Goal: Information Seeking & Learning: Find specific fact

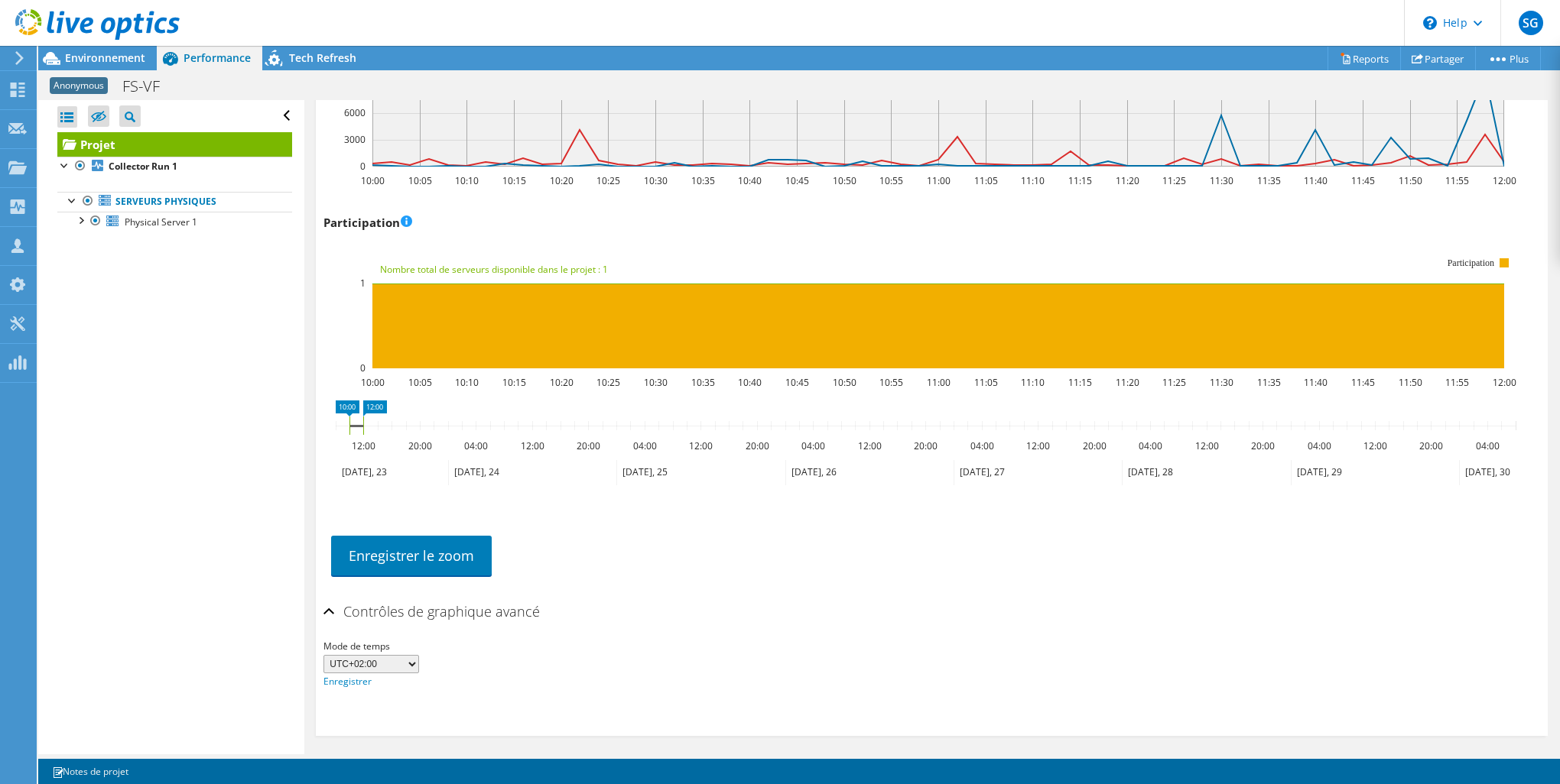
scroll to position [2047, 0]
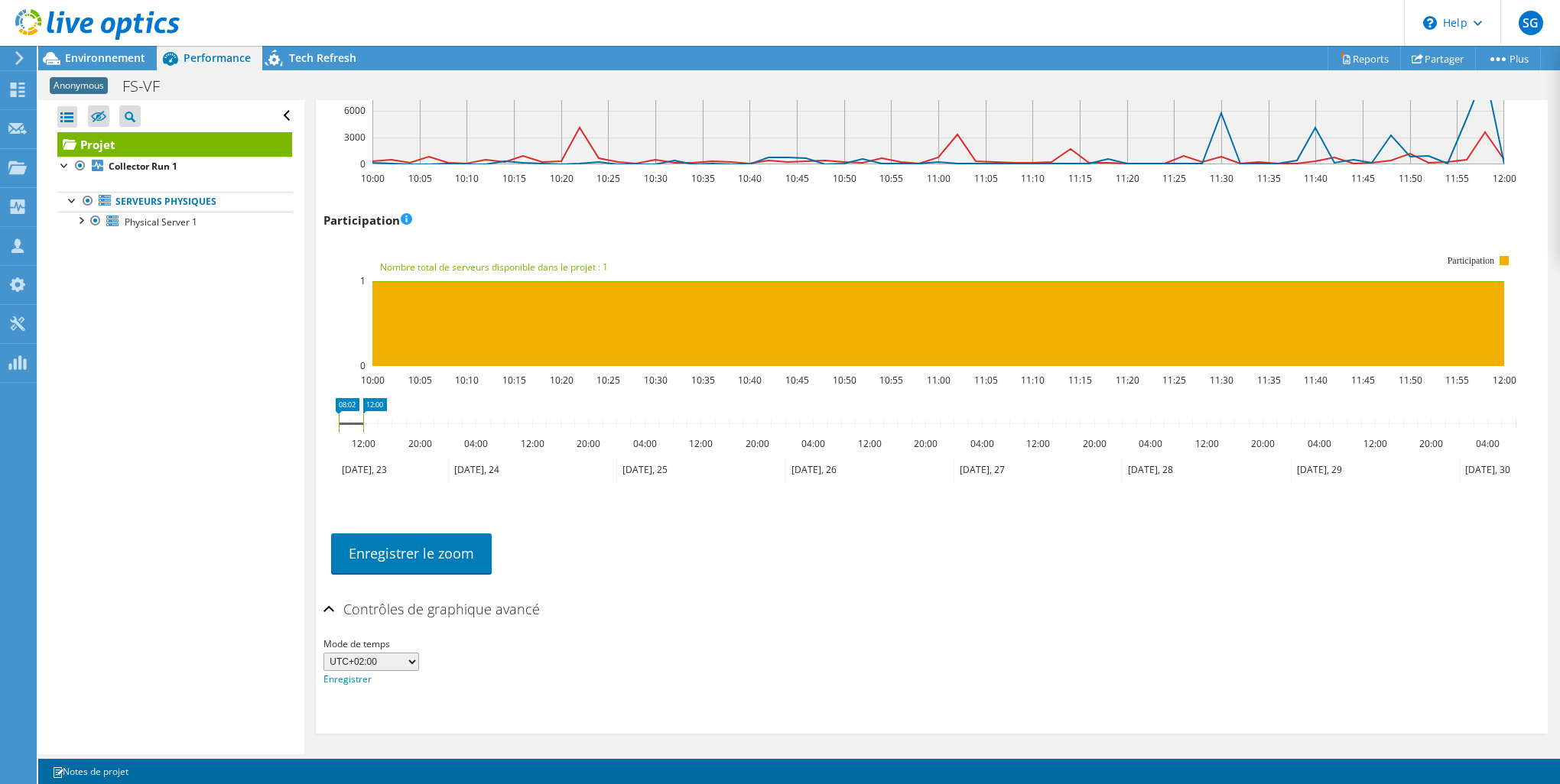
drag, startPoint x: 351, startPoint y: 420, endPoint x: 339, endPoint y: 420, distance: 12.0
click at [339, 420] on rect at bounding box center [339, 423] width 6 height 19
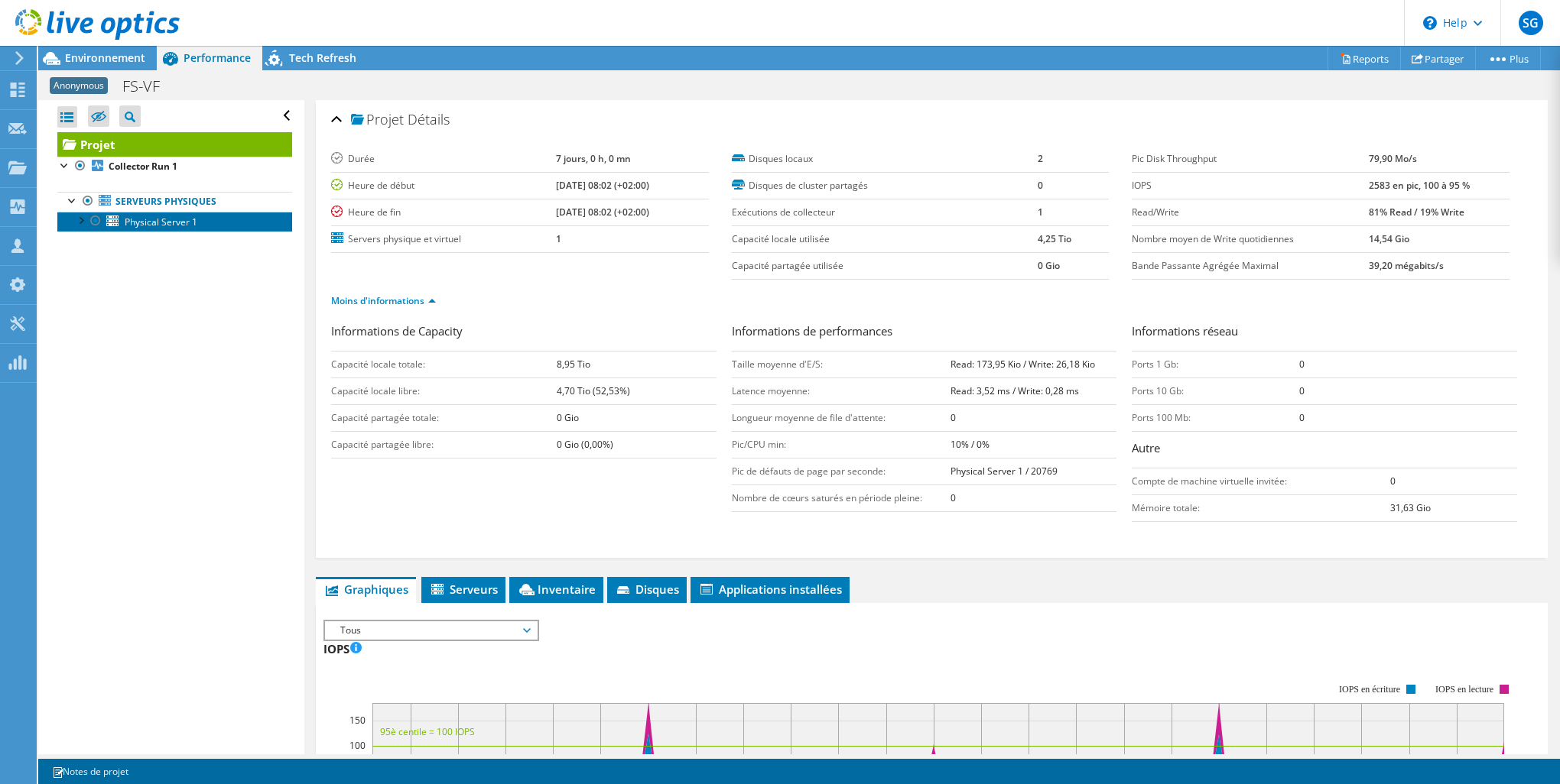
click at [162, 221] on span "Physical Server 1" at bounding box center [161, 221] width 73 height 13
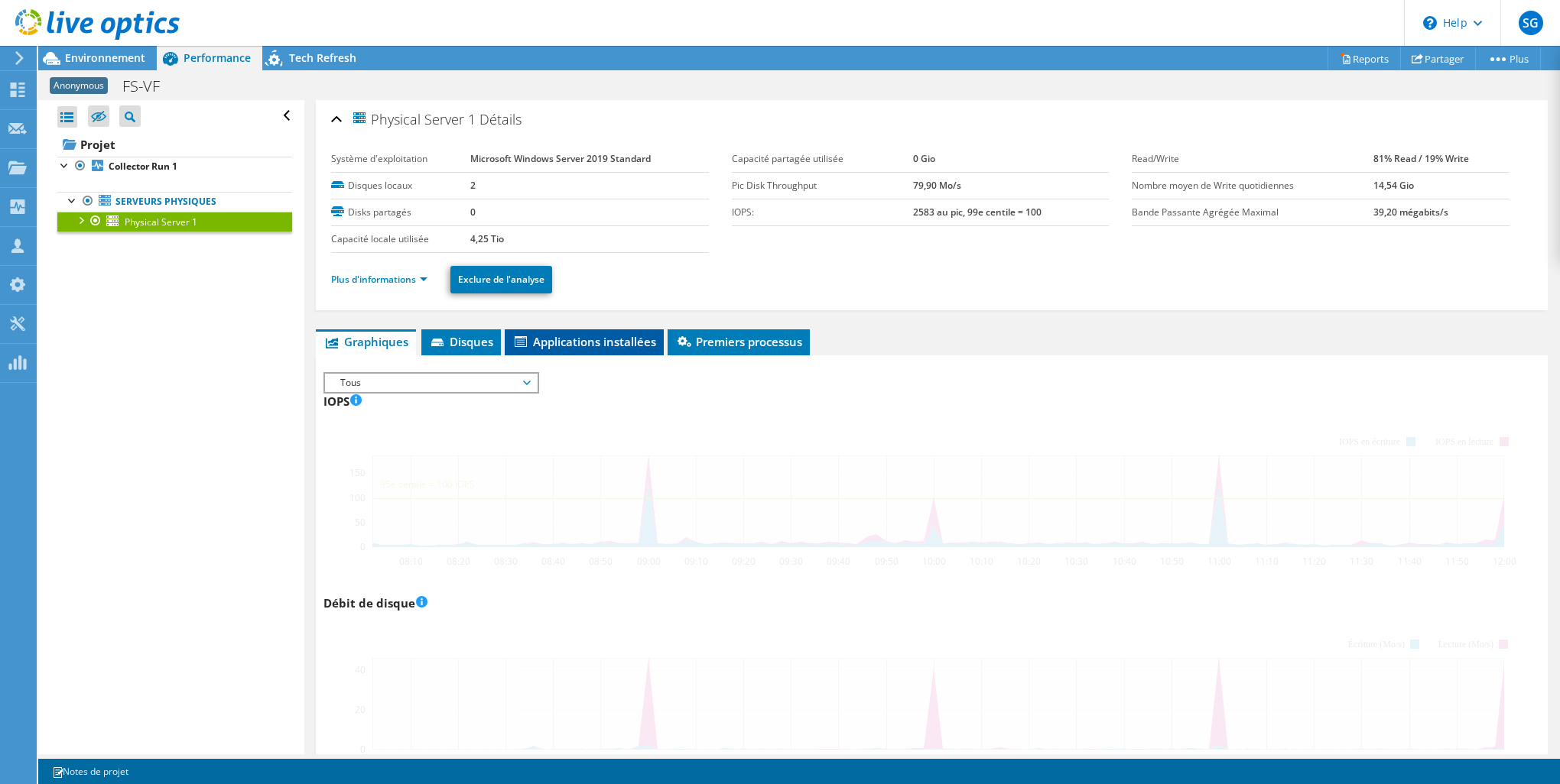
click at [629, 344] on span "Applications installées" at bounding box center [584, 342] width 143 height 15
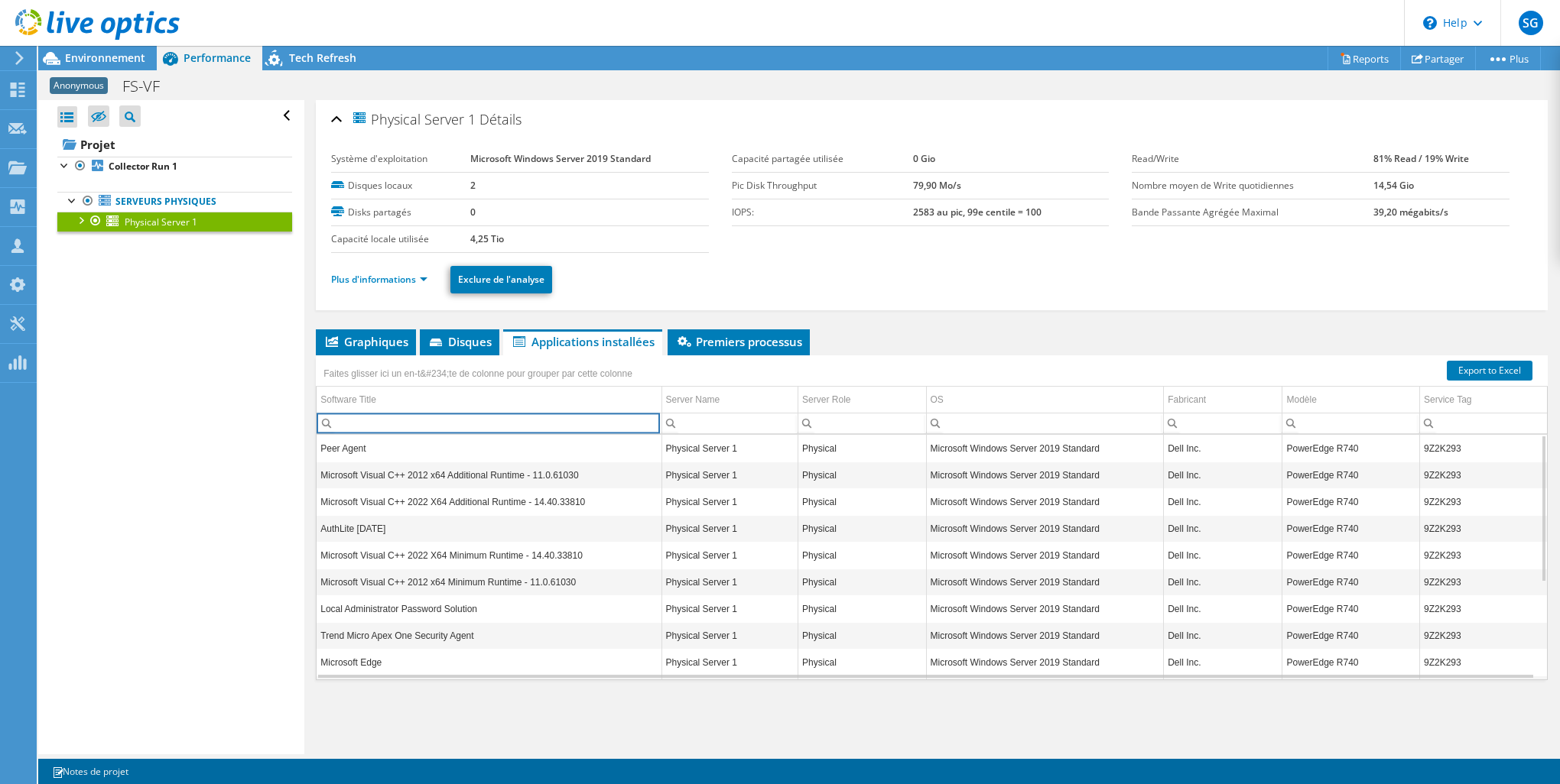
click at [486, 423] on input "Column Software Title, Filter cell" at bounding box center [488, 423] width 344 height 20
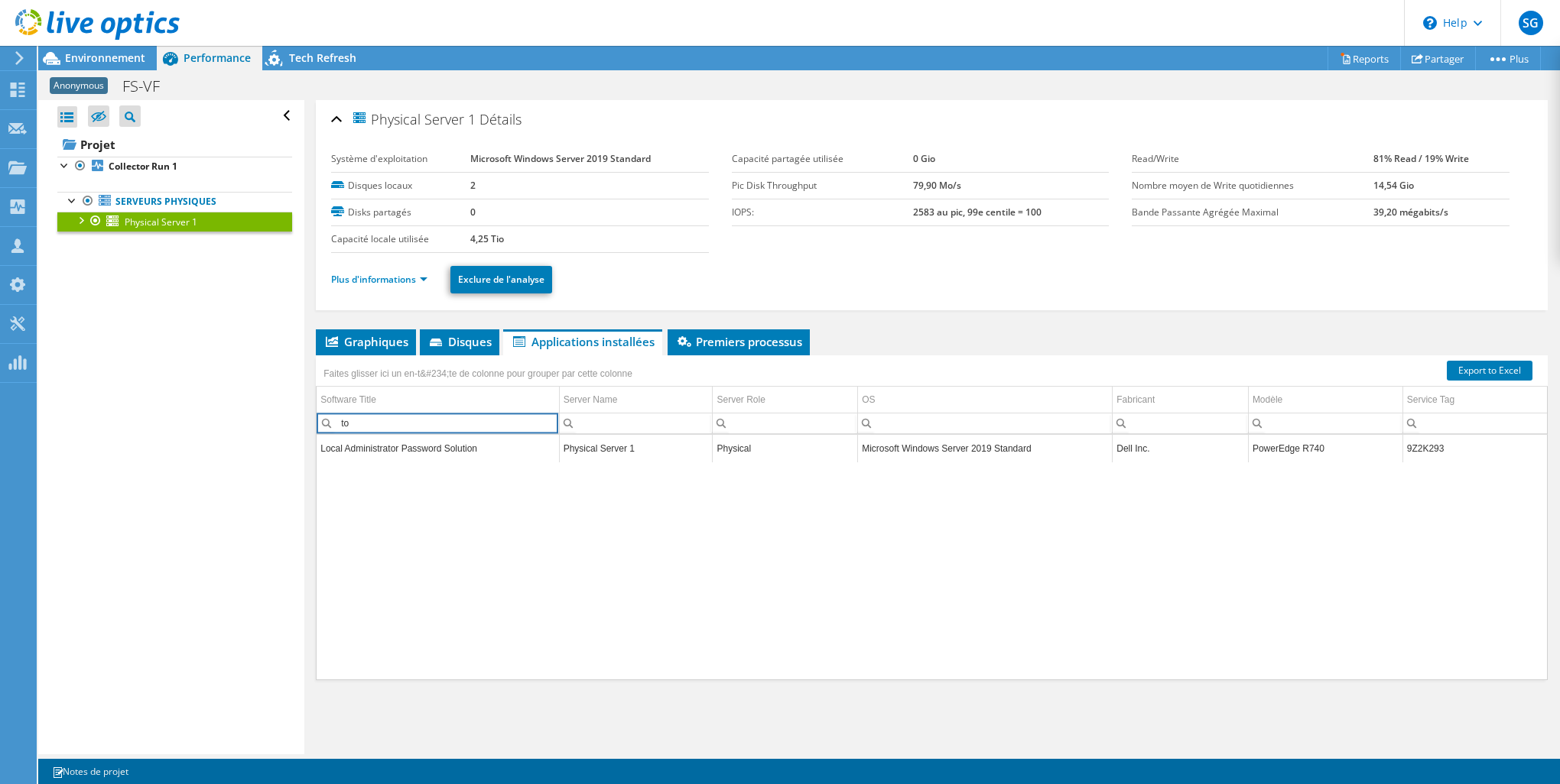
type input "t"
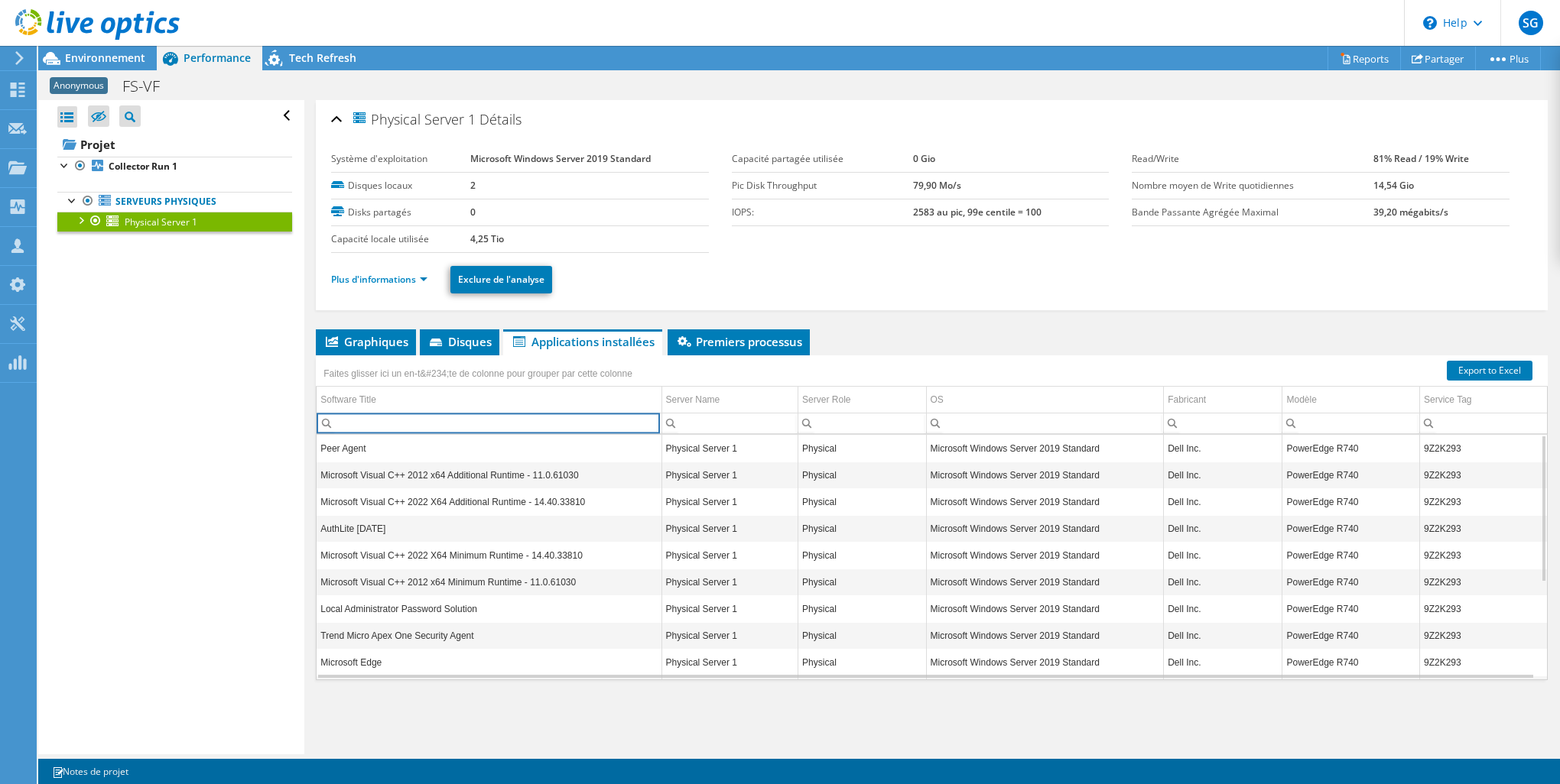
scroll to position [160, 0]
click at [360, 629] on td "ManageEngine UEMS - Agent" at bounding box center [489, 636] width 345 height 27
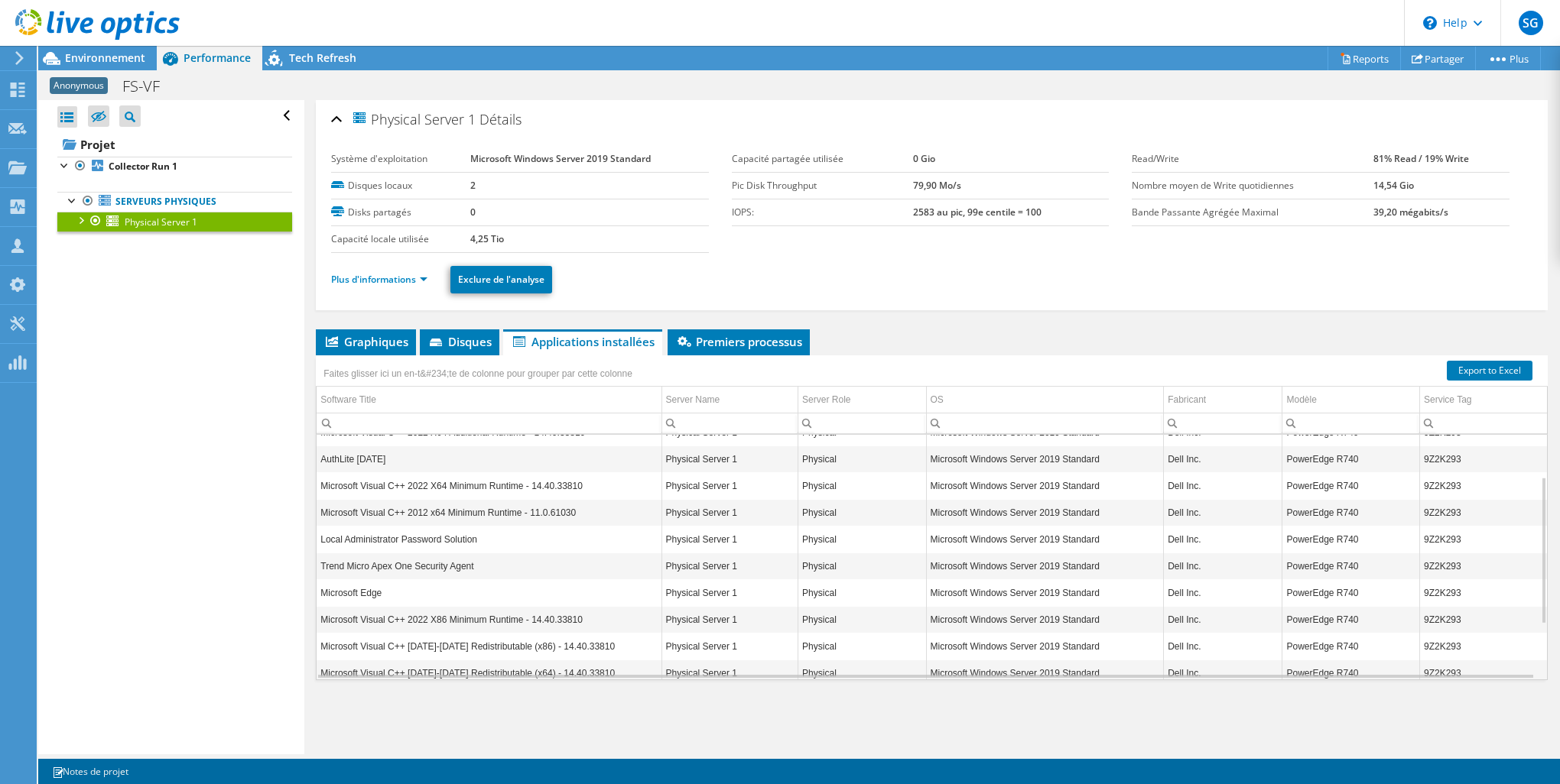
scroll to position [0, 0]
